Goal: Task Accomplishment & Management: Manage account settings

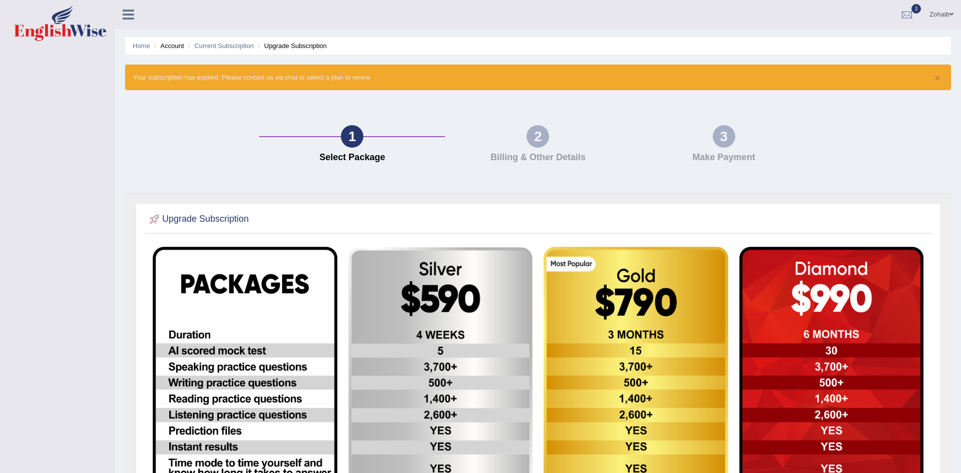
click at [88, 59] on nav "Toggle navigation" at bounding box center [57, 61] width 115 height 25
click at [129, 19] on icon at bounding box center [129, 14] width 12 height 13
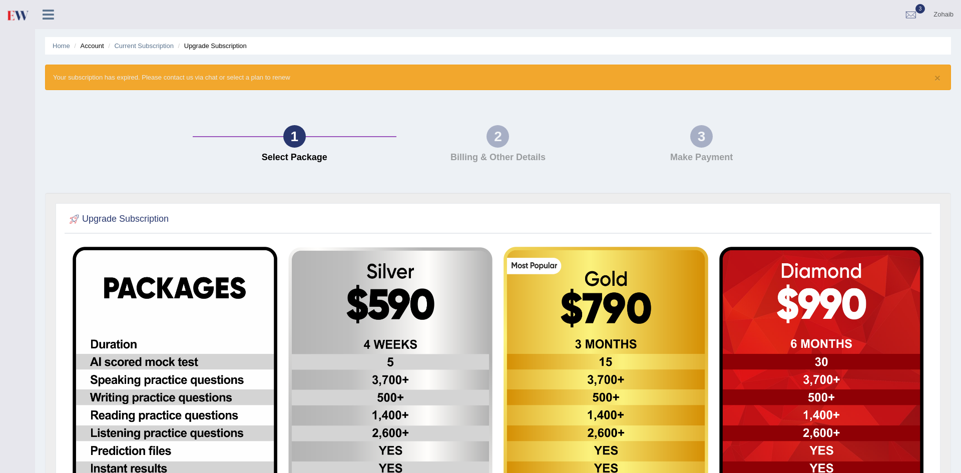
click at [69, 43] on ul "Home Account Current Subscription Upgrade Subscription" at bounding box center [498, 46] width 906 height 18
click at [62, 46] on link "Home" at bounding box center [62, 46] width 18 height 8
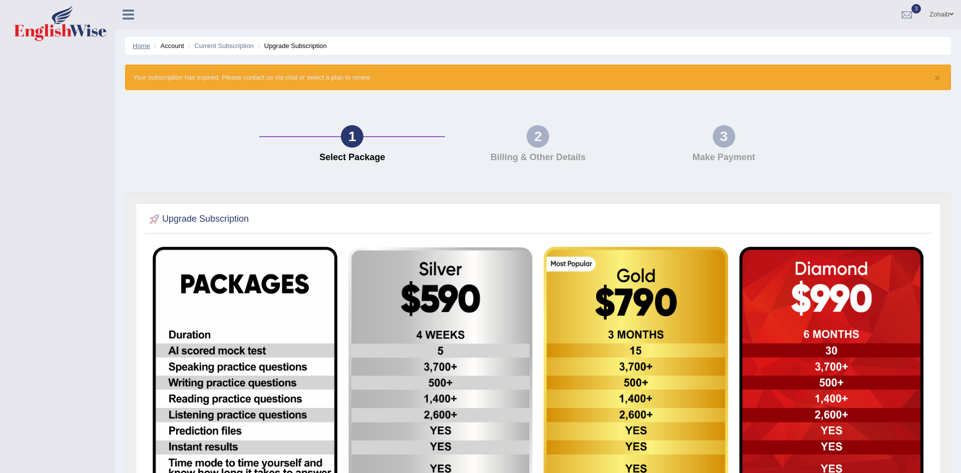
click at [139, 46] on link "Home" at bounding box center [142, 46] width 18 height 8
click at [230, 46] on link "Current Subscription" at bounding box center [224, 46] width 60 height 8
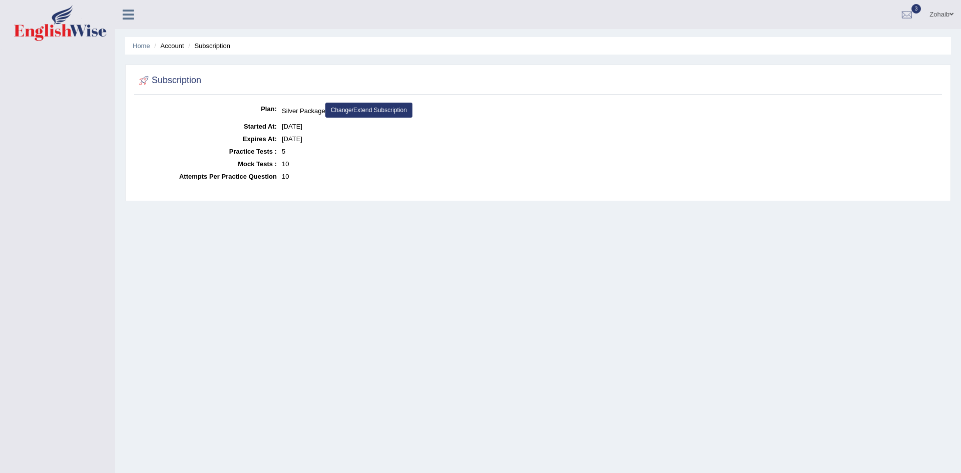
click at [365, 109] on link "Change/Extend Subscription" at bounding box center [368, 110] width 87 height 15
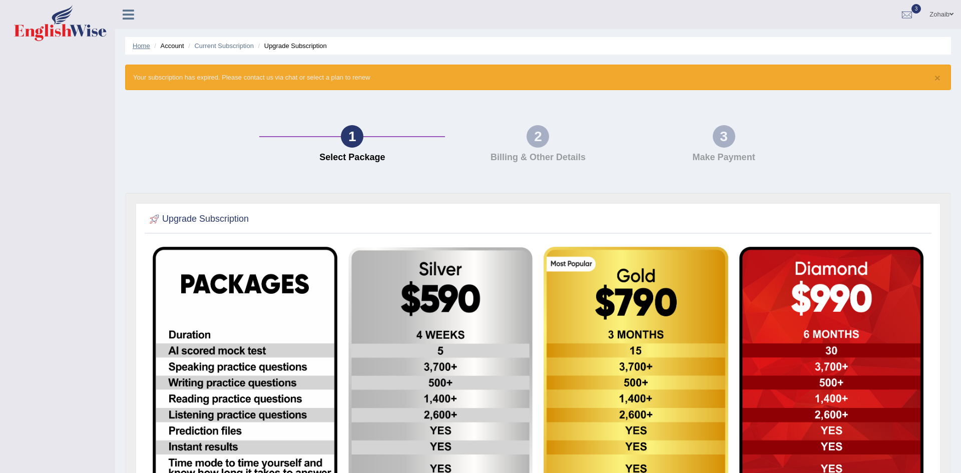
click at [140, 46] on link "Home" at bounding box center [142, 46] width 18 height 8
click at [213, 49] on link "Current Subscription" at bounding box center [224, 46] width 60 height 8
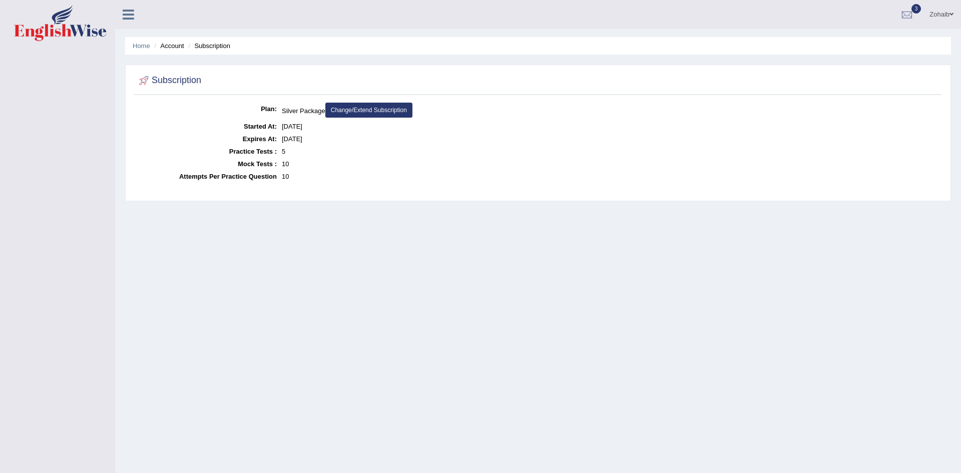
click at [229, 77] on div at bounding box center [538, 81] width 803 height 21
click at [285, 74] on div at bounding box center [538, 81] width 803 height 21
click at [266, 95] on div "Subscription" at bounding box center [538, 82] width 808 height 25
click at [260, 115] on dl "Plan: Silver Package Change/Extend Subscription Started At: Aug 4, 2025 Expires…" at bounding box center [538, 143] width 803 height 80
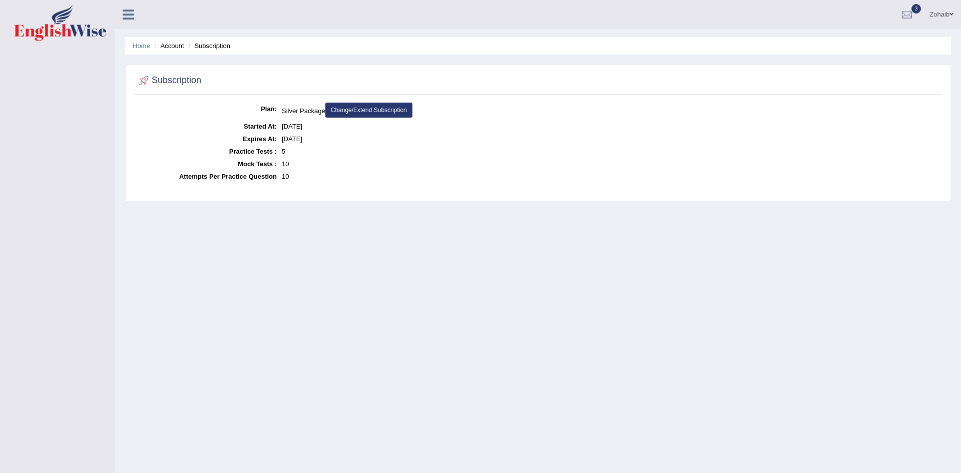
click at [260, 115] on dl "Plan: Silver Package Change/Extend Subscription Started At: Aug 4, 2025 Expires…" at bounding box center [538, 143] width 803 height 80
click at [410, 67] on div "Subscription Plan: Silver Package Change/Extend Subscription Started At: Aug 4,…" at bounding box center [538, 133] width 826 height 137
click at [399, 71] on div at bounding box center [538, 81] width 803 height 21
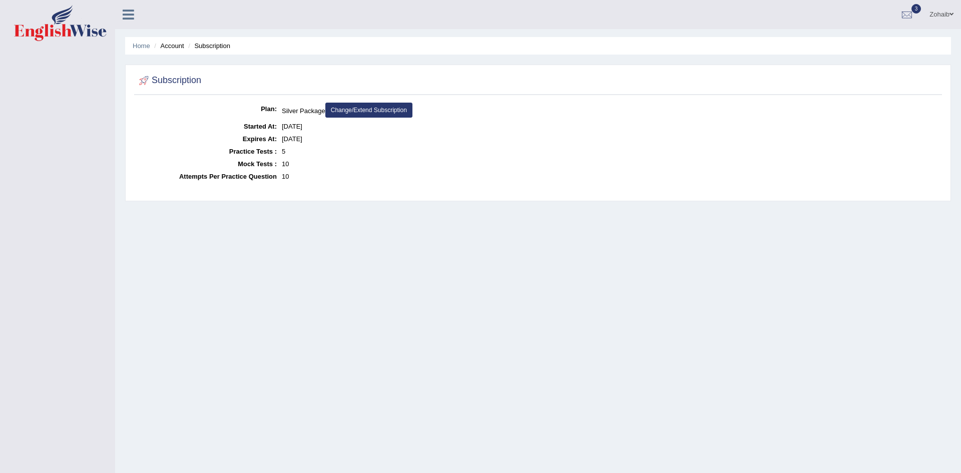
click at [409, 67] on div "Subscription Plan: Silver Package Change/Extend Subscription Started At: Aug 4,…" at bounding box center [538, 133] width 826 height 137
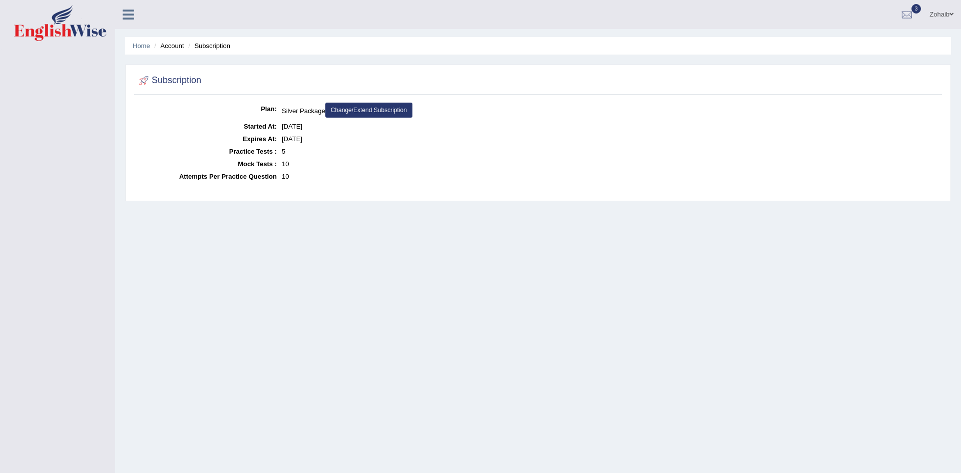
click at [409, 67] on div "Subscription Plan: Silver Package Change/Extend Subscription Started At: Aug 4,…" at bounding box center [538, 133] width 826 height 137
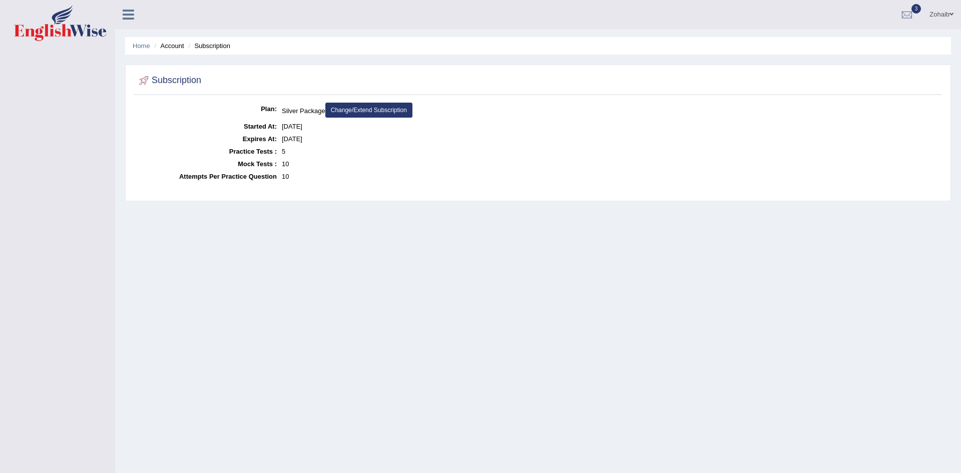
click at [409, 67] on div "Subscription Plan: Silver Package Change/Extend Subscription Started At: Aug 4,…" at bounding box center [538, 133] width 826 height 137
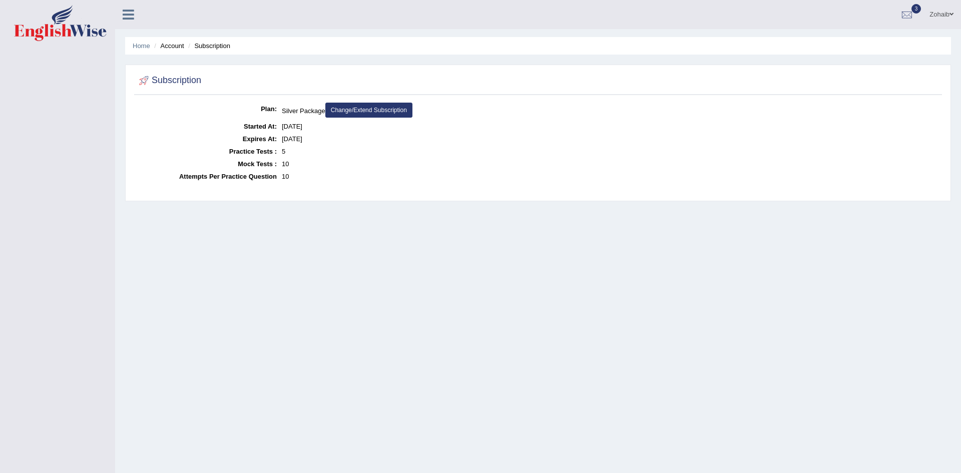
click at [409, 67] on div "Subscription Plan: Silver Package Change/Extend Subscription Started At: Aug 4,…" at bounding box center [538, 133] width 826 height 137
click at [129, 17] on icon at bounding box center [129, 14] width 12 height 13
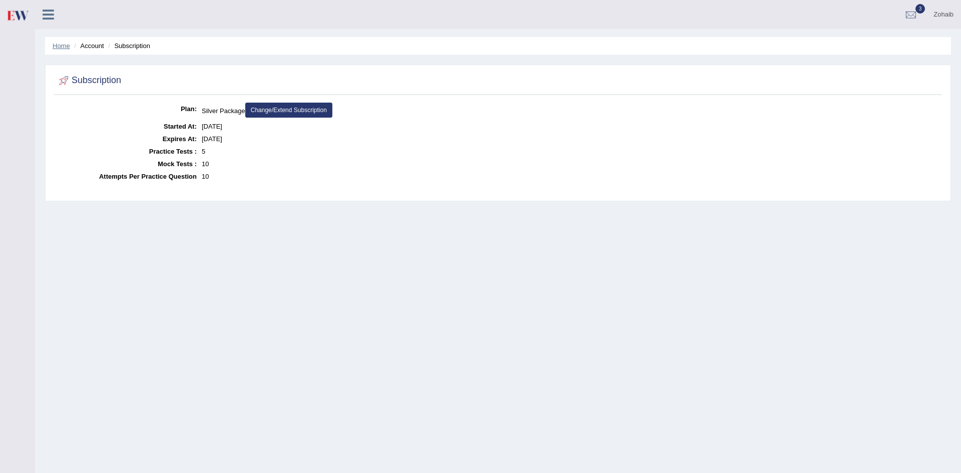
click at [66, 46] on link "Home" at bounding box center [62, 46] width 18 height 8
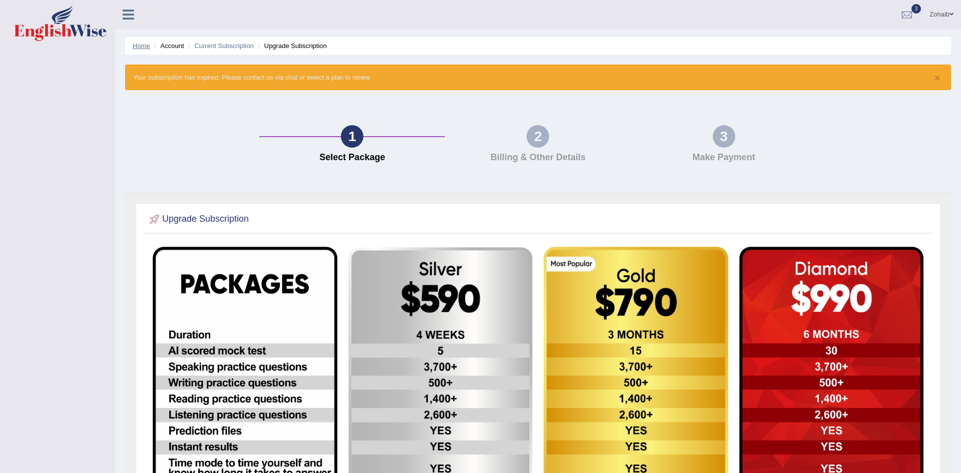
click at [133, 45] on link "Home" at bounding box center [142, 46] width 18 height 8
click at [903, 8] on div at bounding box center [907, 15] width 15 height 15
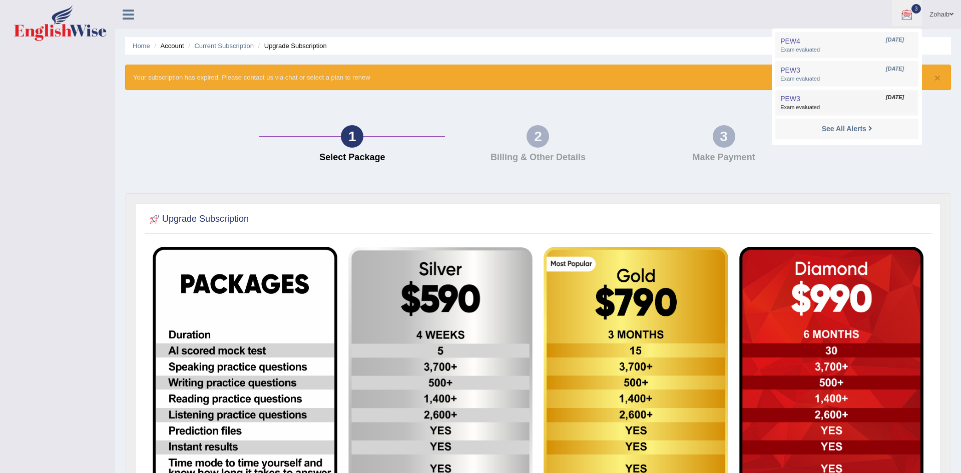
click at [824, 100] on link "PEW3 Aug 21, 2025 Exam evaluated" at bounding box center [847, 102] width 138 height 21
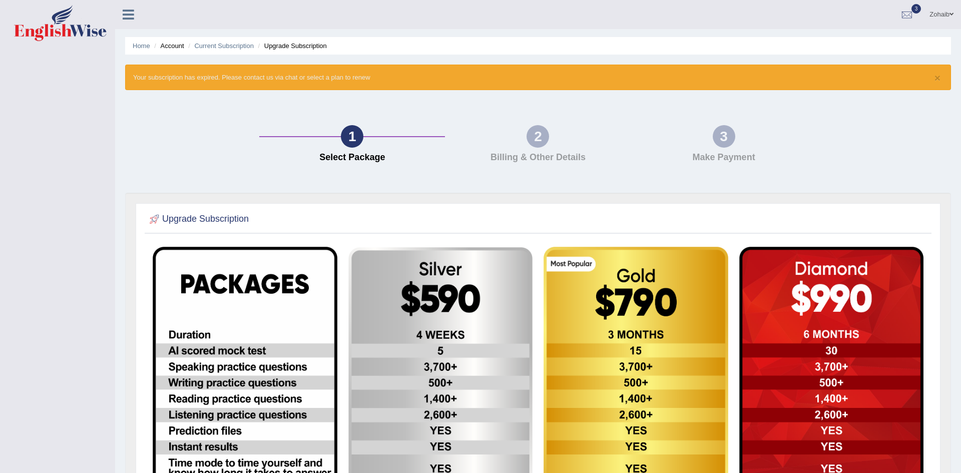
click at [924, 18] on link "Zohaib" at bounding box center [941, 13] width 39 height 26
